Goal: Task Accomplishment & Management: Use online tool/utility

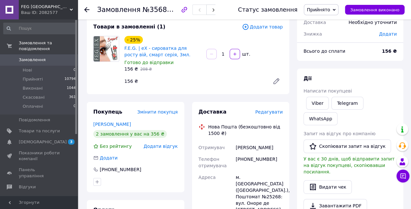
scroll to position [65, 0]
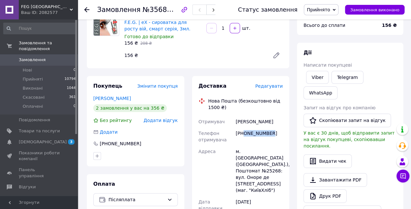
drag, startPoint x: 243, startPoint y: 133, endPoint x: 278, endPoint y: 133, distance: 34.3
click at [278, 133] on div "[PHONE_NUMBER]" at bounding box center [259, 137] width 50 height 18
copy div "0977419113"
drag, startPoint x: 236, startPoint y: 122, endPoint x: 267, endPoint y: 121, distance: 30.8
click at [267, 121] on div "[PERSON_NAME]" at bounding box center [259, 122] width 50 height 12
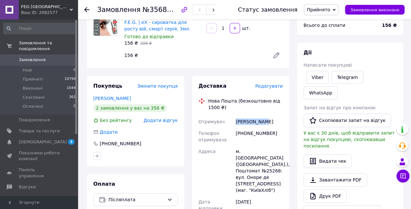
copy div "[PERSON_NAME]"
drag, startPoint x: 264, startPoint y: 159, endPoint x: 274, endPoint y: 159, distance: 10.7
click at [274, 159] on div "м. [GEOGRAPHIC_DATA] ([GEOGRAPHIC_DATA].), Поштомат №25268: вул. Оноре де [STRE…" at bounding box center [259, 171] width 50 height 50
copy div "25268"
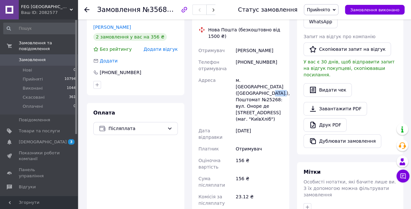
scroll to position [173, 0]
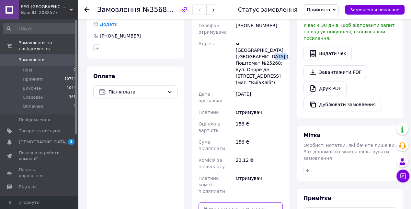
click at [215, 202] on input "text" at bounding box center [240, 208] width 84 height 13
paste input "20400471912638"
type input "20400471912638"
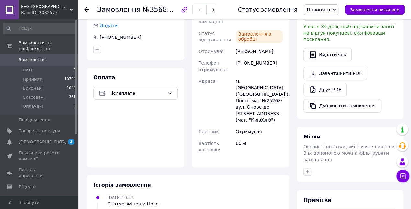
scroll to position [86, 0]
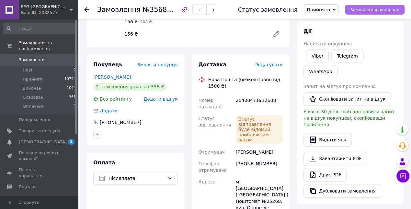
click at [372, 10] on span "Замовлення виконано" at bounding box center [374, 9] width 49 height 5
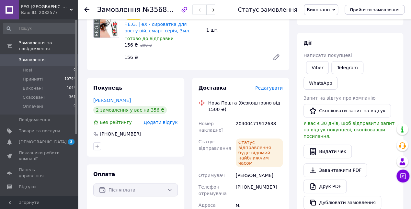
scroll to position [21, 0]
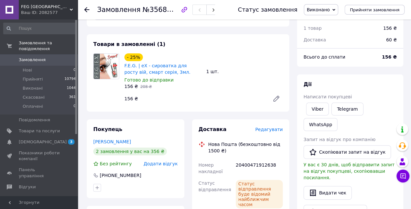
click at [173, 9] on span "№356837769" at bounding box center [165, 10] width 46 height 8
click at [142, 9] on span "№356837769" at bounding box center [165, 10] width 46 height 8
drag, startPoint x: 154, startPoint y: 9, endPoint x: 177, endPoint y: 9, distance: 23.0
click at [177, 9] on span "№356837769" at bounding box center [165, 10] width 46 height 8
copy span "№356837769"
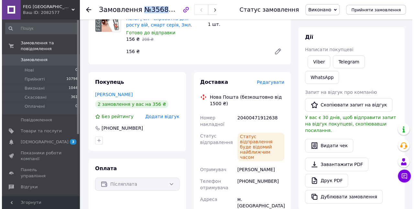
scroll to position [86, 0]
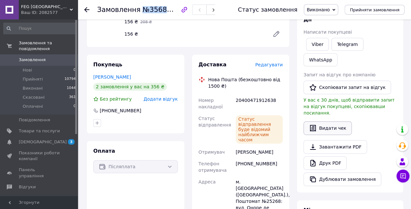
click at [322, 121] on button "Видати чек" at bounding box center [327, 128] width 48 height 14
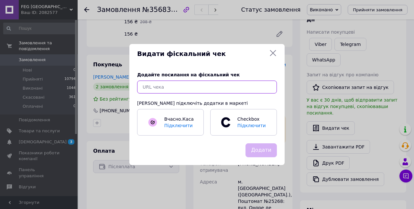
click at [149, 85] on input "text" at bounding box center [207, 87] width 140 height 13
paste input "[URL][DOMAIN_NAME]"
type input "[URL][DOMAIN_NAME]"
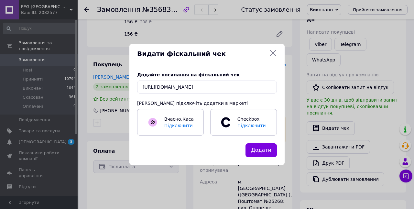
drag, startPoint x: 265, startPoint y: 152, endPoint x: 262, endPoint y: 148, distance: 5.6
click at [265, 152] on button "Додати" at bounding box center [261, 150] width 31 height 14
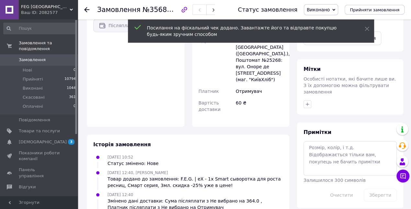
scroll to position [259, 0]
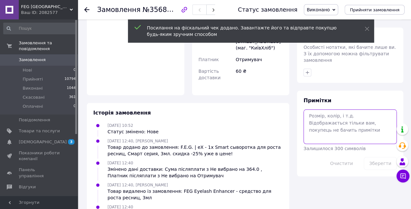
click at [318, 109] on textarea at bounding box center [349, 126] width 93 height 34
paste textarea "[URL][DOMAIN_NAME]"
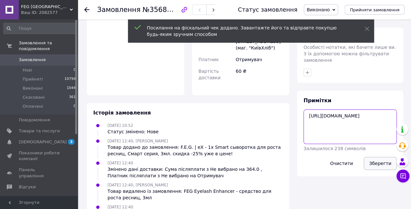
type textarea "[URL][DOMAIN_NAME]"
click at [379, 157] on button "Зберегти" at bounding box center [379, 163] width 33 height 13
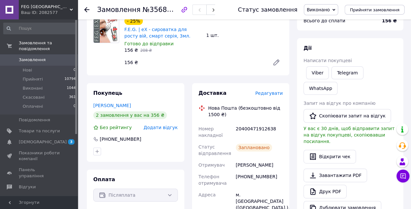
scroll to position [0, 0]
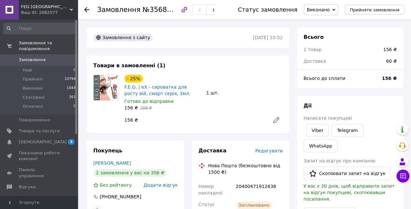
click at [30, 57] on span "Замовлення" at bounding box center [32, 60] width 27 height 6
